Goal: Check status: Check status

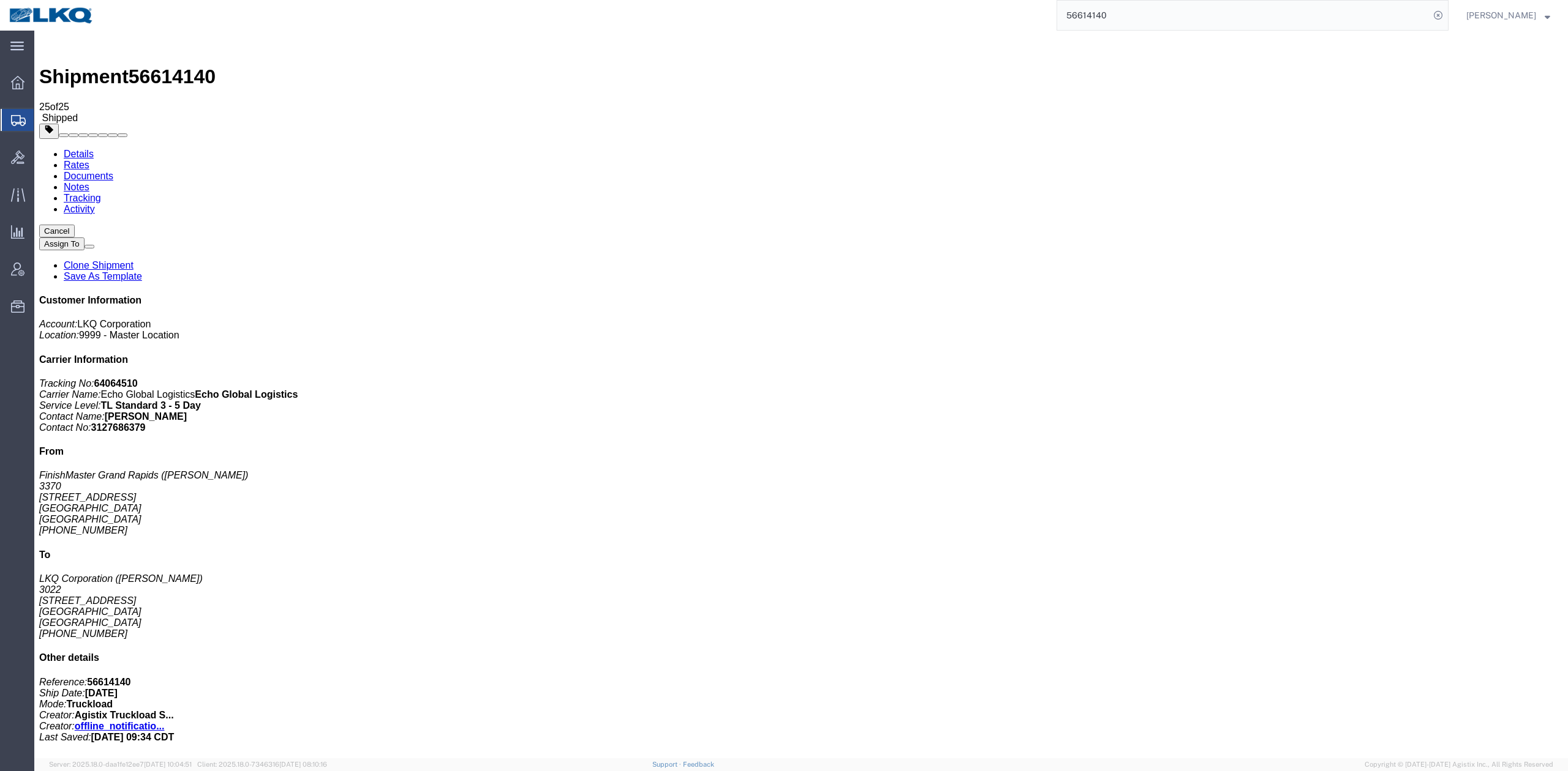
click at [1098, 8] on input "56614140" at bounding box center [1243, 15] width 372 height 30
paste input "086561"
type input "56086561"
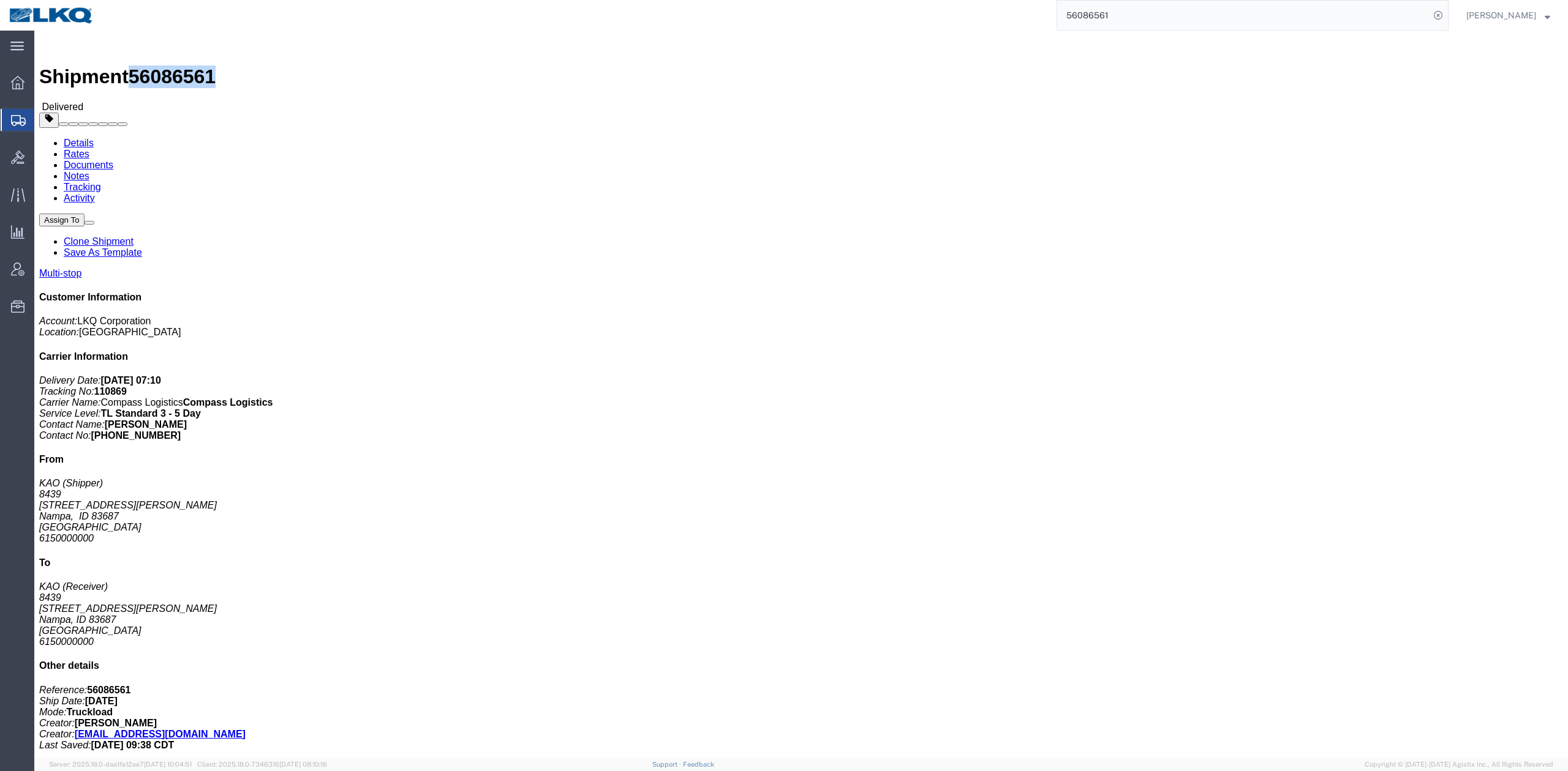
drag, startPoint x: 164, startPoint y: 14, endPoint x: 101, endPoint y: 14, distance: 63.0
click h1 "Shipment 56086561"
copy span "56086561"
drag, startPoint x: 253, startPoint y: 135, endPoint x: 184, endPoint y: 60, distance: 101.9
click address "KAO (Shipper) 8439 [STREET_ADDRESS][PERSON_NAME] 6150000000"
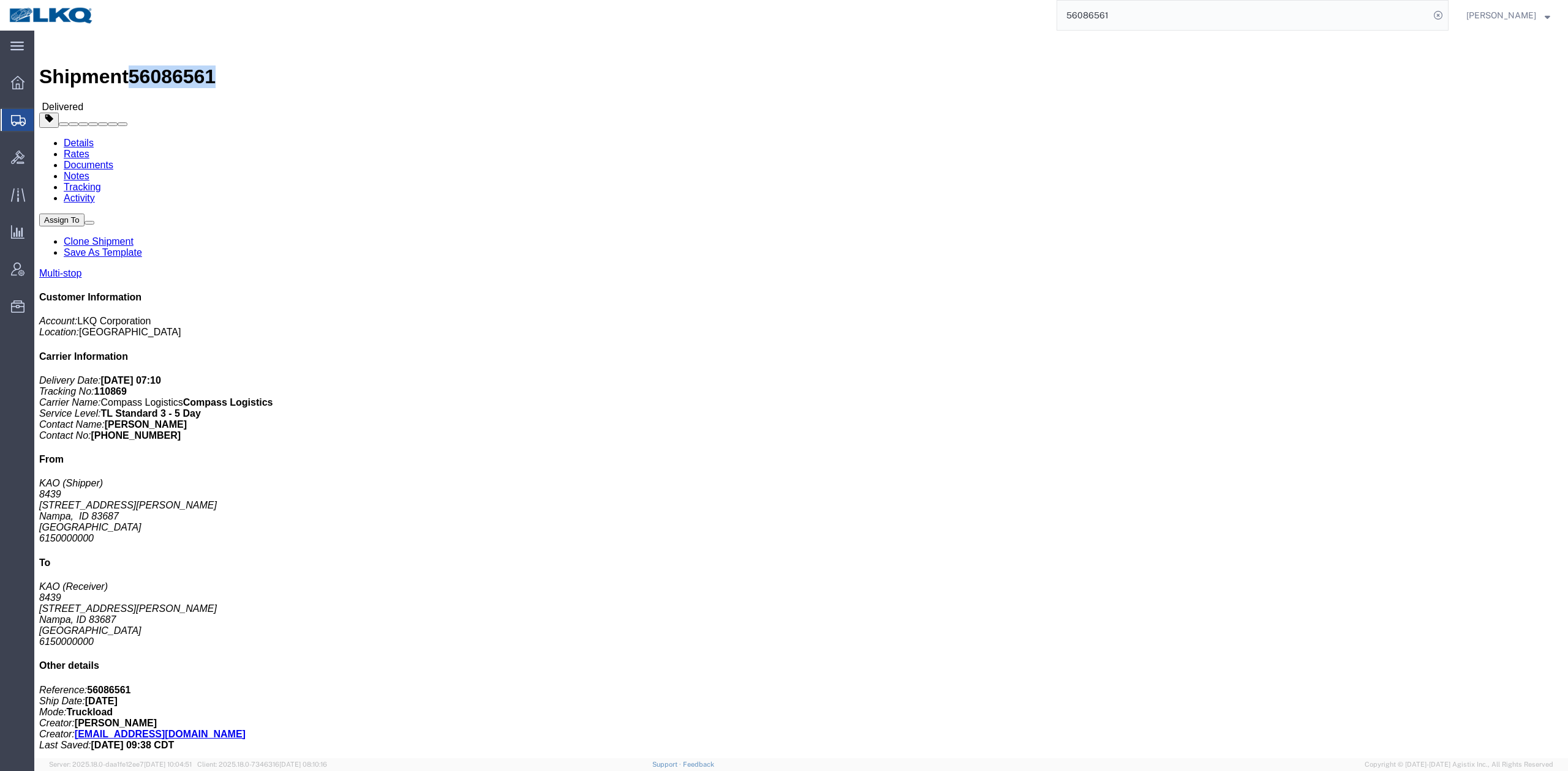
drag, startPoint x: 164, startPoint y: 11, endPoint x: 81, endPoint y: 24, distance: 84.0
click h1 "Shipment 56086561"
copy span "56086561"
click address "KAO (Shipper) 8439 [STREET_ADDRESS][PERSON_NAME] 6150000000"
drag, startPoint x: 164, startPoint y: 16, endPoint x: 103, endPoint y: 17, distance: 61.0
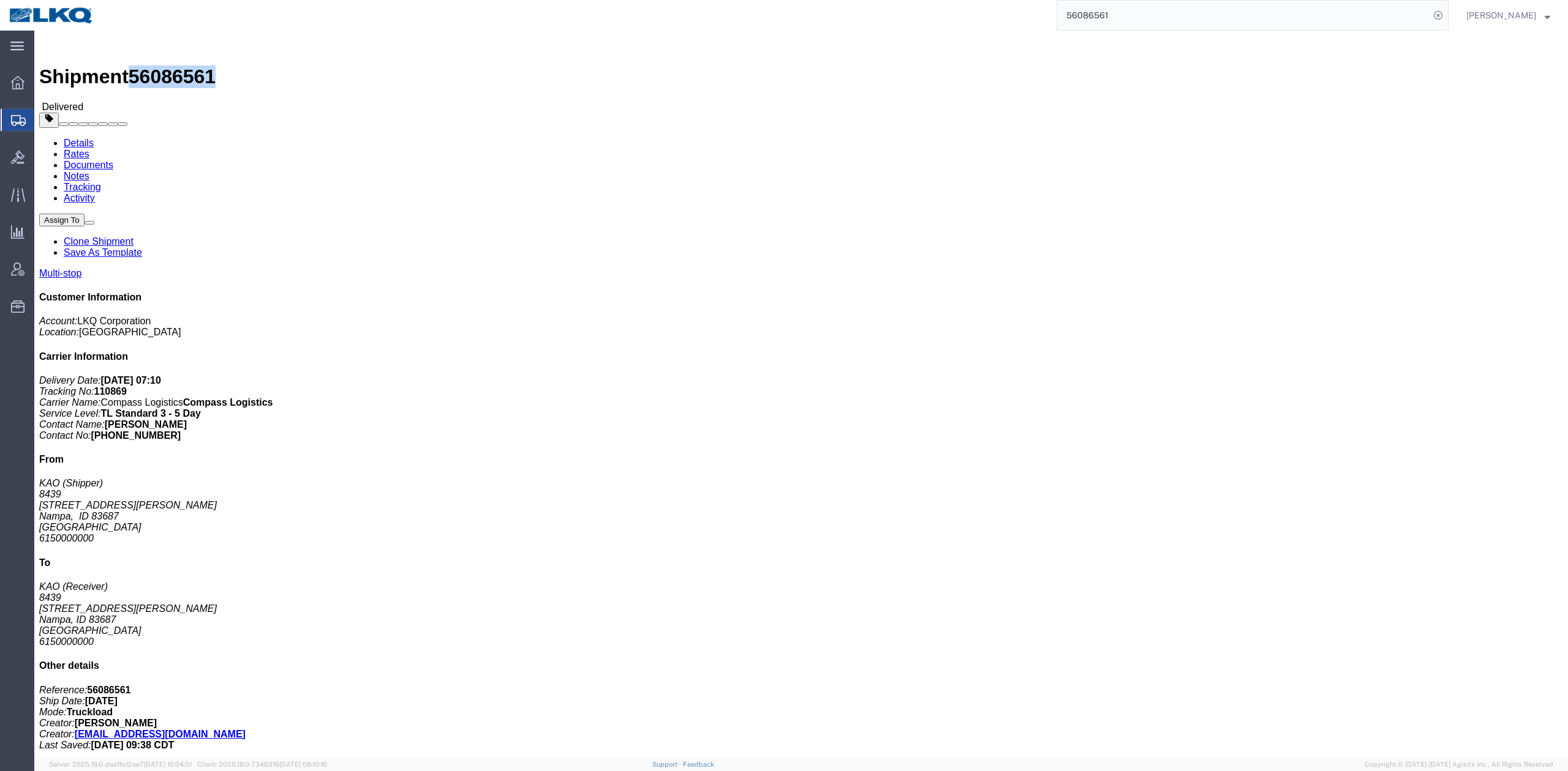
click span "56086561"
copy span "56086561"
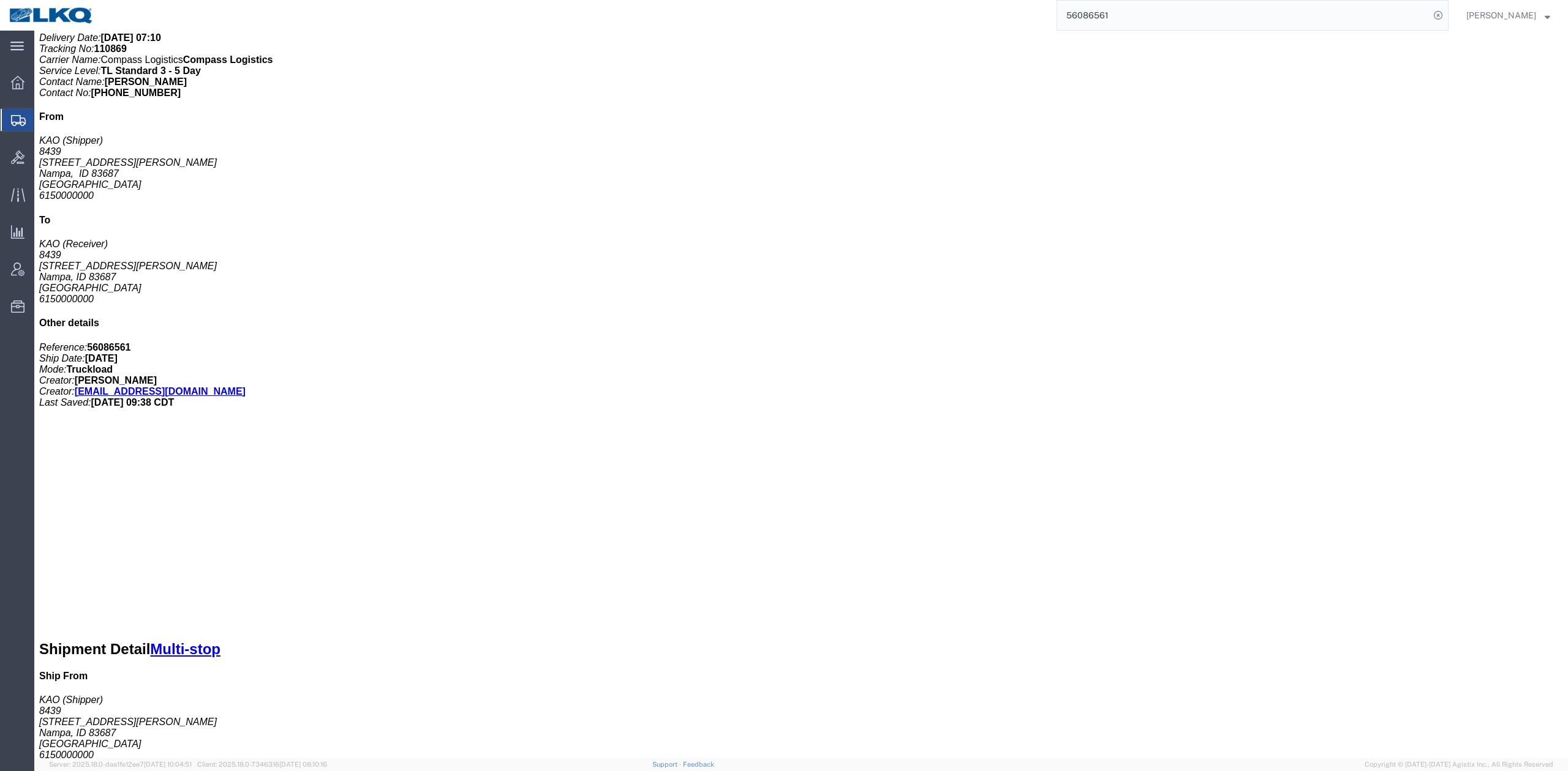
scroll to position [490, 0]
